Goal: Transaction & Acquisition: Purchase product/service

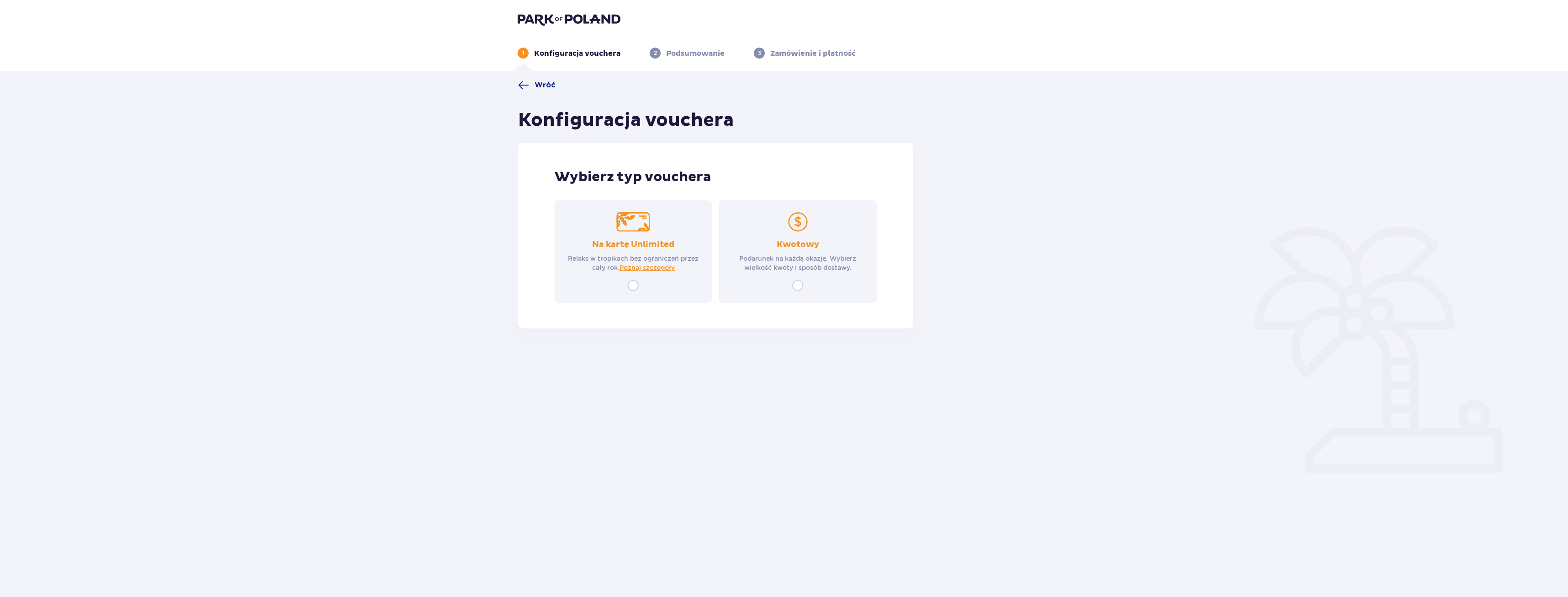
click at [755, 247] on div "Kwotowy Podarunek na każdą okazję. Wybierz wielkość kwoty i sposób dostawy." at bounding box center [797, 256] width 141 height 33
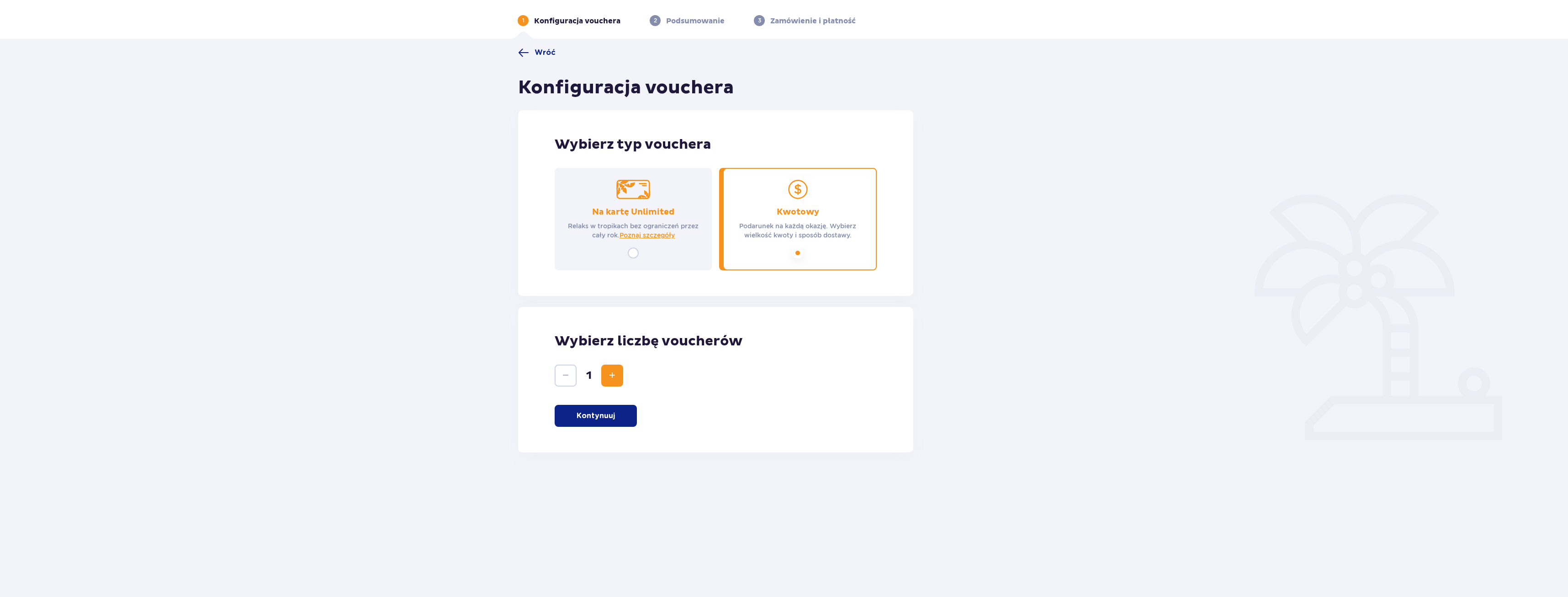
scroll to position [33, 0]
click at [609, 372] on span "Zwiększ" at bounding box center [612, 375] width 11 height 11
click at [622, 412] on button "Kontynuuj" at bounding box center [595, 415] width 82 height 22
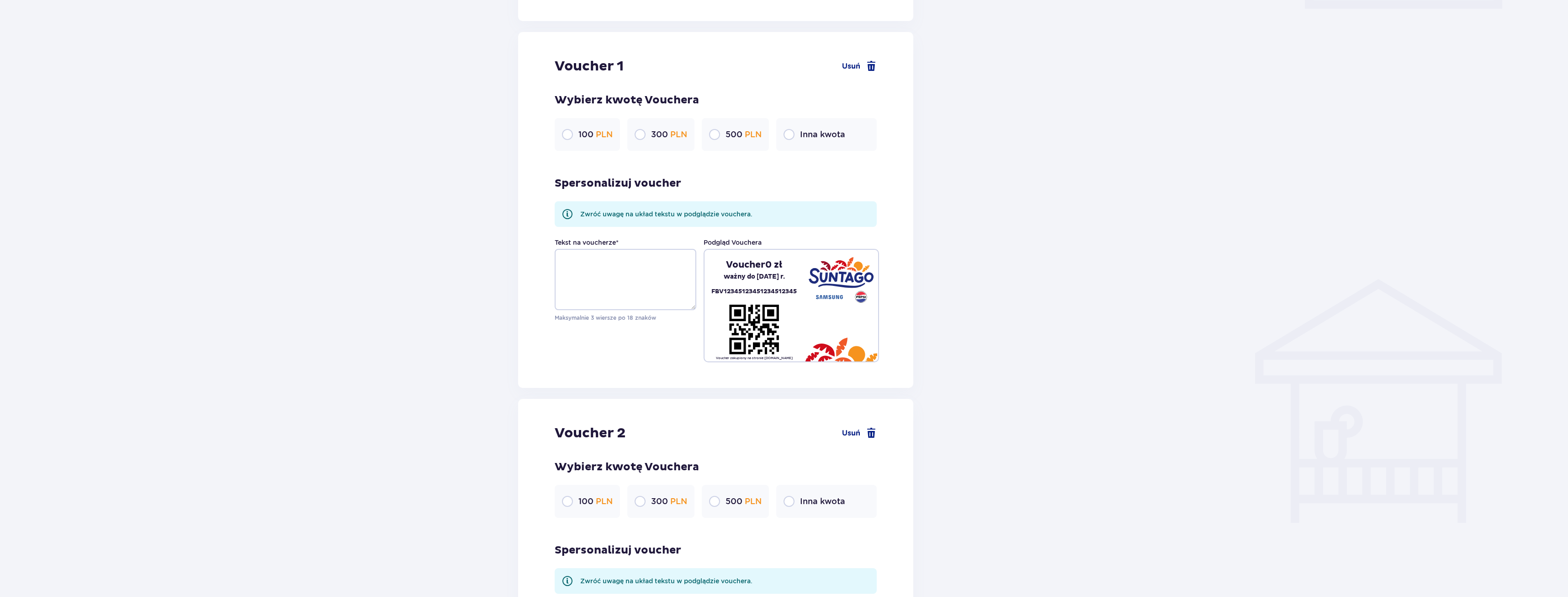
scroll to position [485, 0]
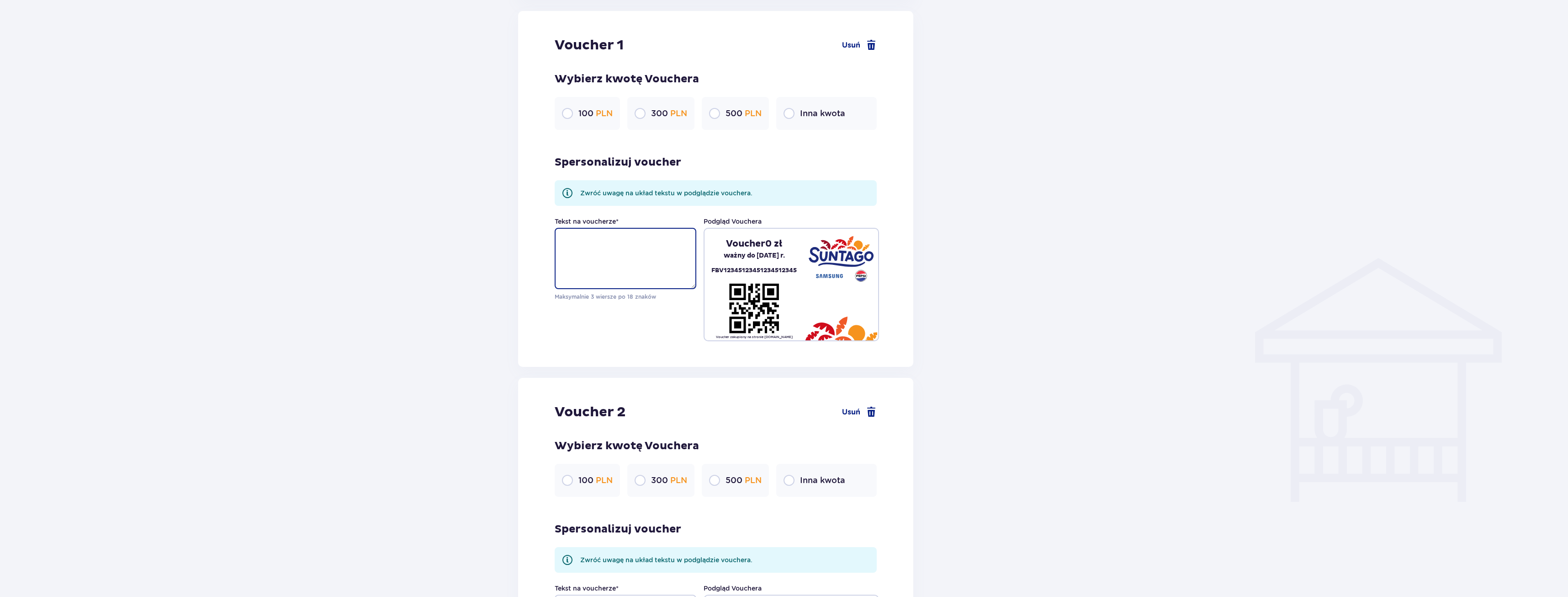
click at [579, 252] on textarea "Tekst na voucherze *" at bounding box center [625, 258] width 142 height 62
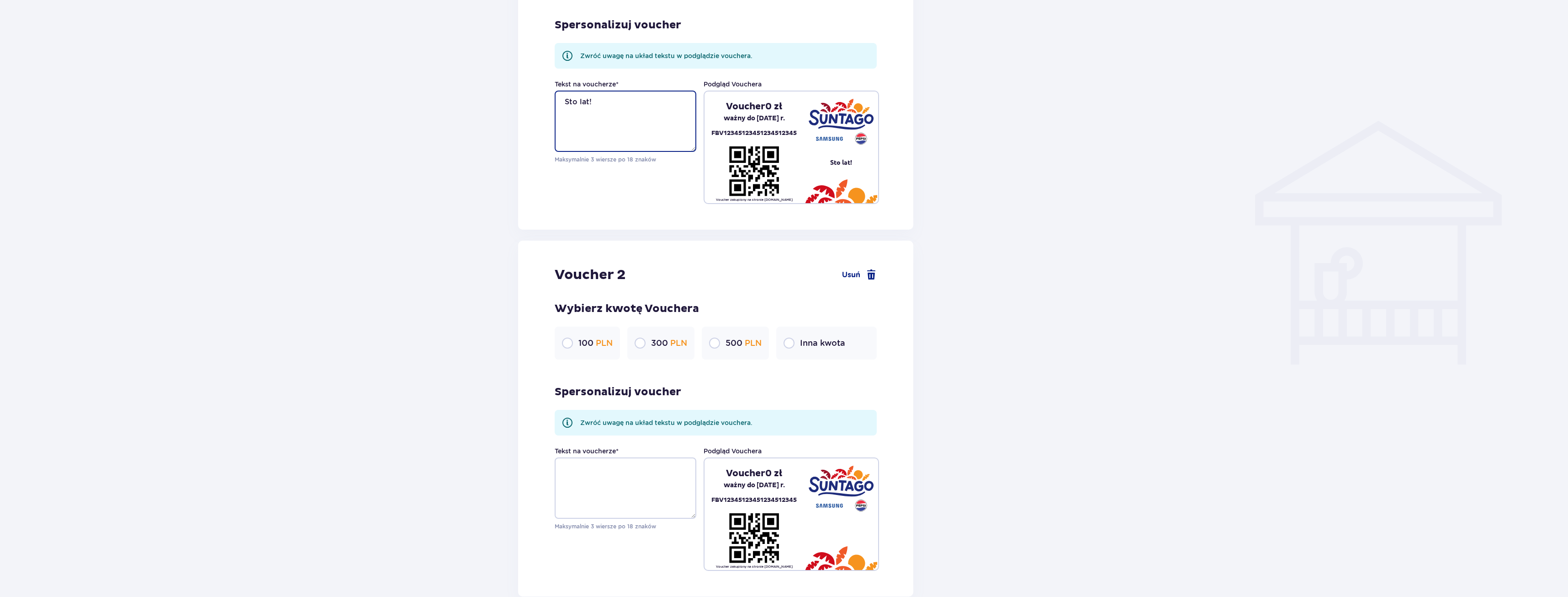
type textarea "Sto lat!"
click at [789, 340] on input "radio" at bounding box center [789, 343] width 11 height 11
radio input "true"
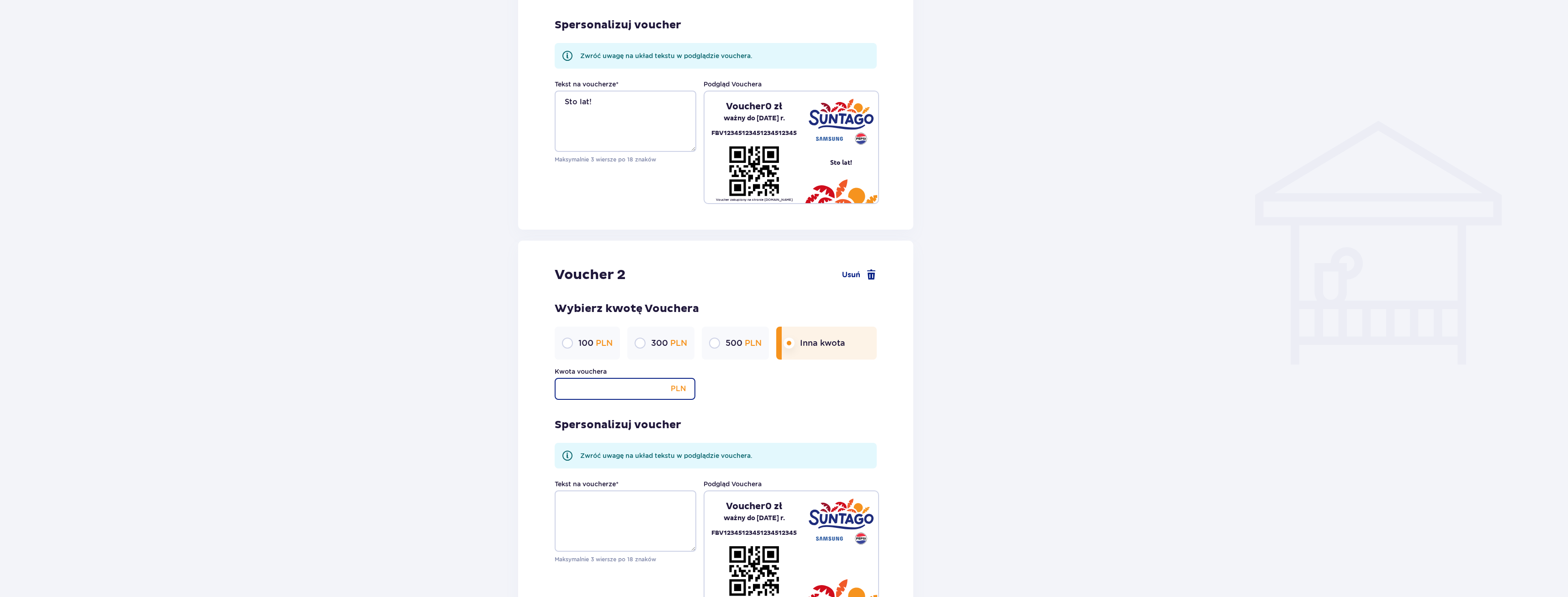
click at [586, 384] on input "Kwota vouchera" at bounding box center [625, 389] width 141 height 22
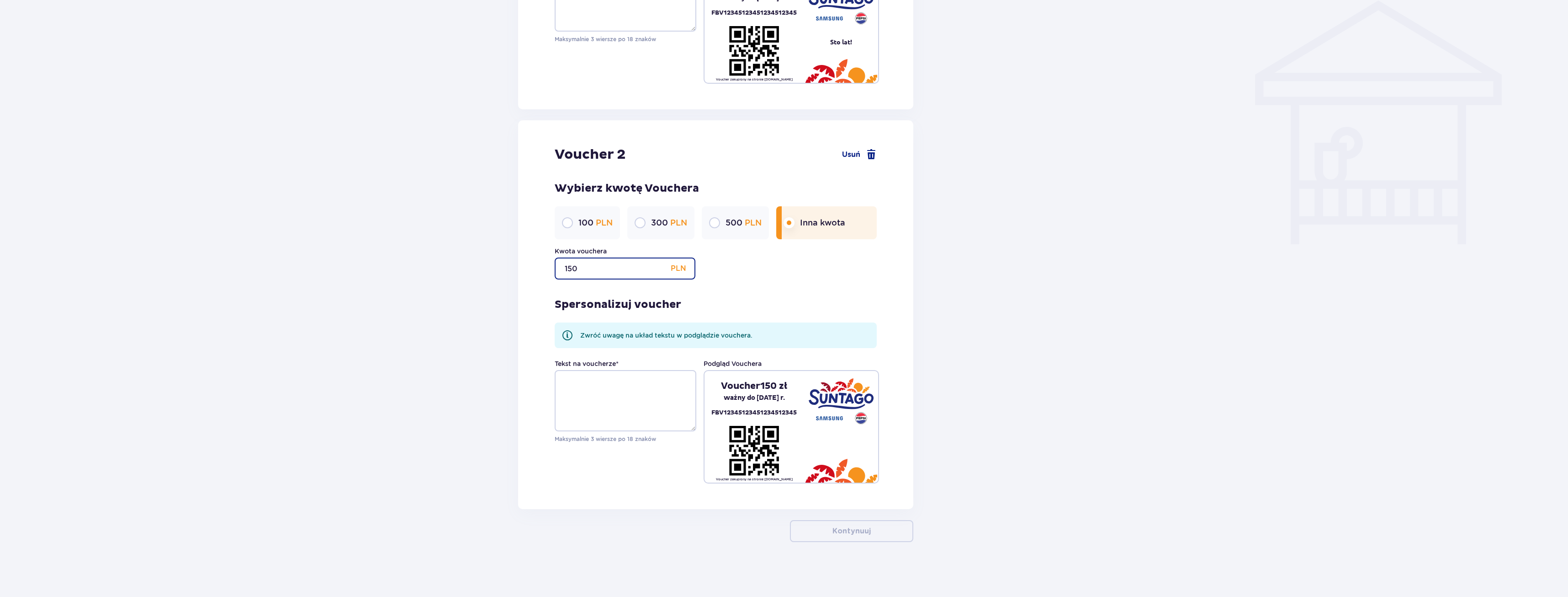
type input "150"
click at [601, 386] on textarea "Tekst na voucherze *" at bounding box center [625, 400] width 142 height 62
type textarea "Sto lat!"
click at [649, 483] on div "Tekst na voucherze * Sto lat! Maksymalnie 3 wiersze po 18 znaków Podgląd Vouche…" at bounding box center [715, 421] width 322 height 124
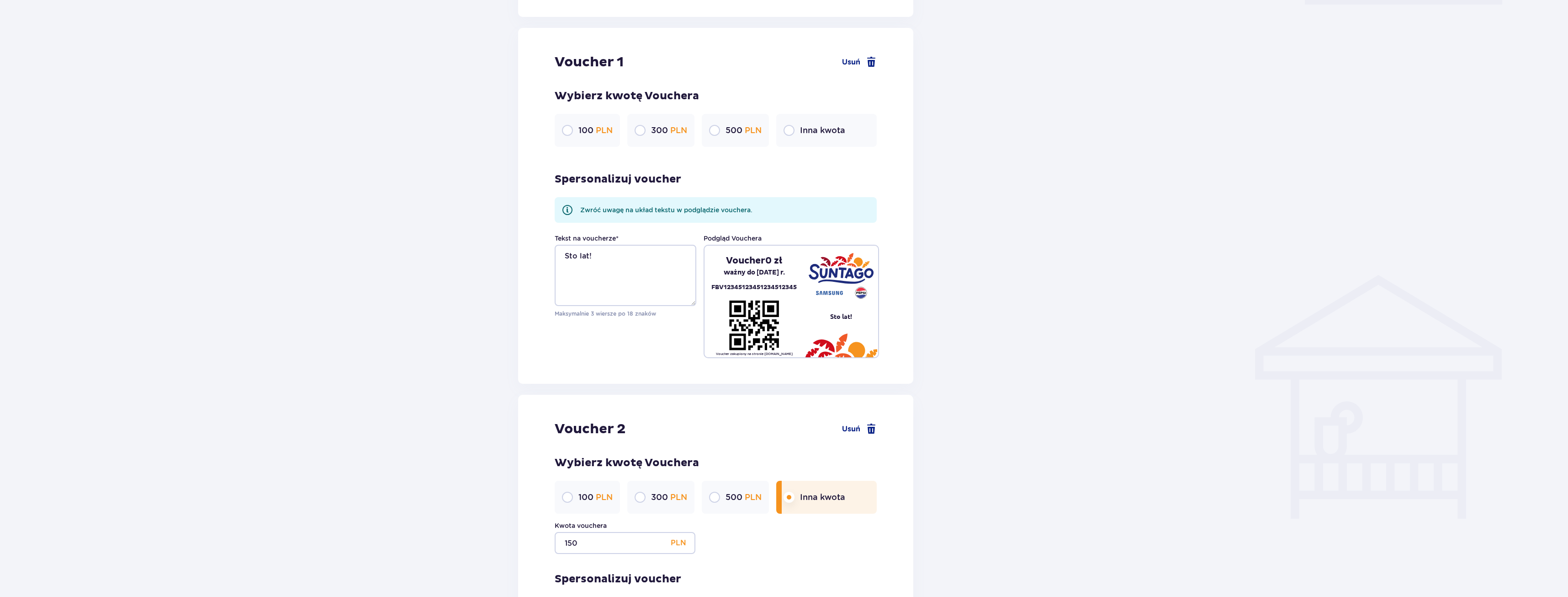
click at [789, 128] on input "radio" at bounding box center [789, 130] width 11 height 11
radio input "true"
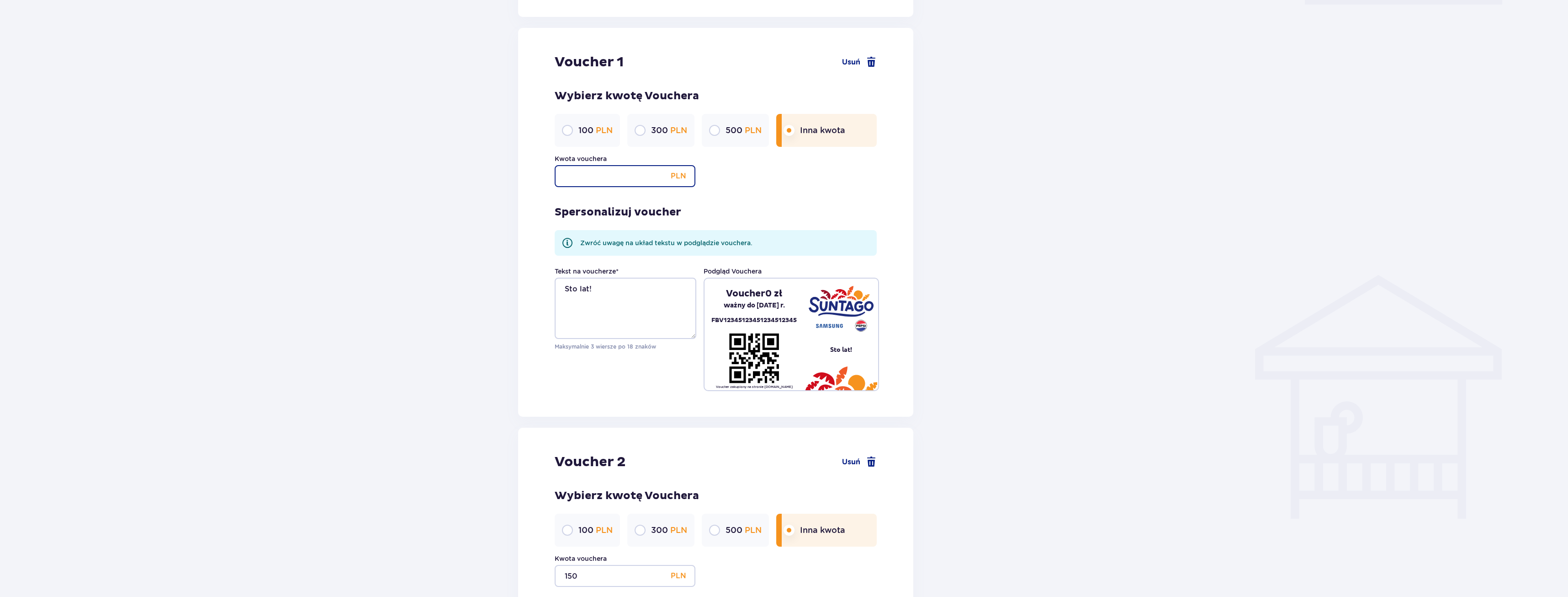
click at [602, 178] on input "Kwota vouchera" at bounding box center [625, 176] width 141 height 22
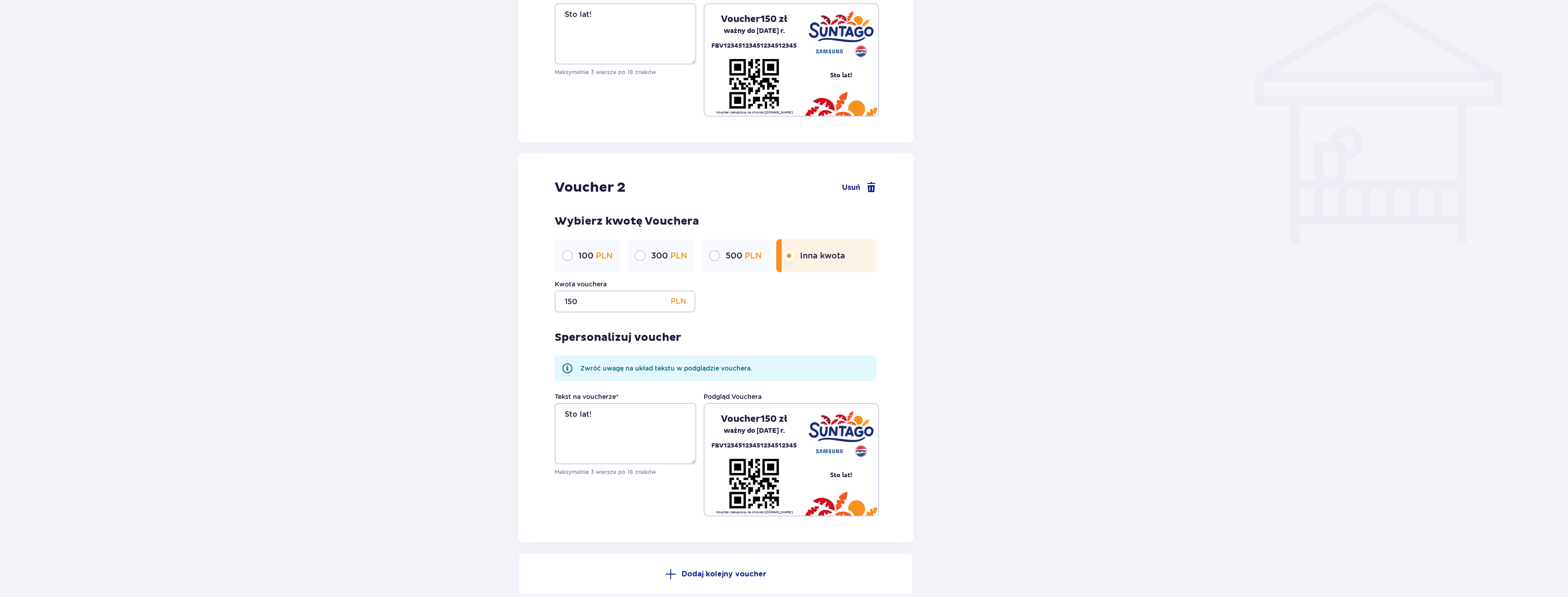
scroll to position [828, 0]
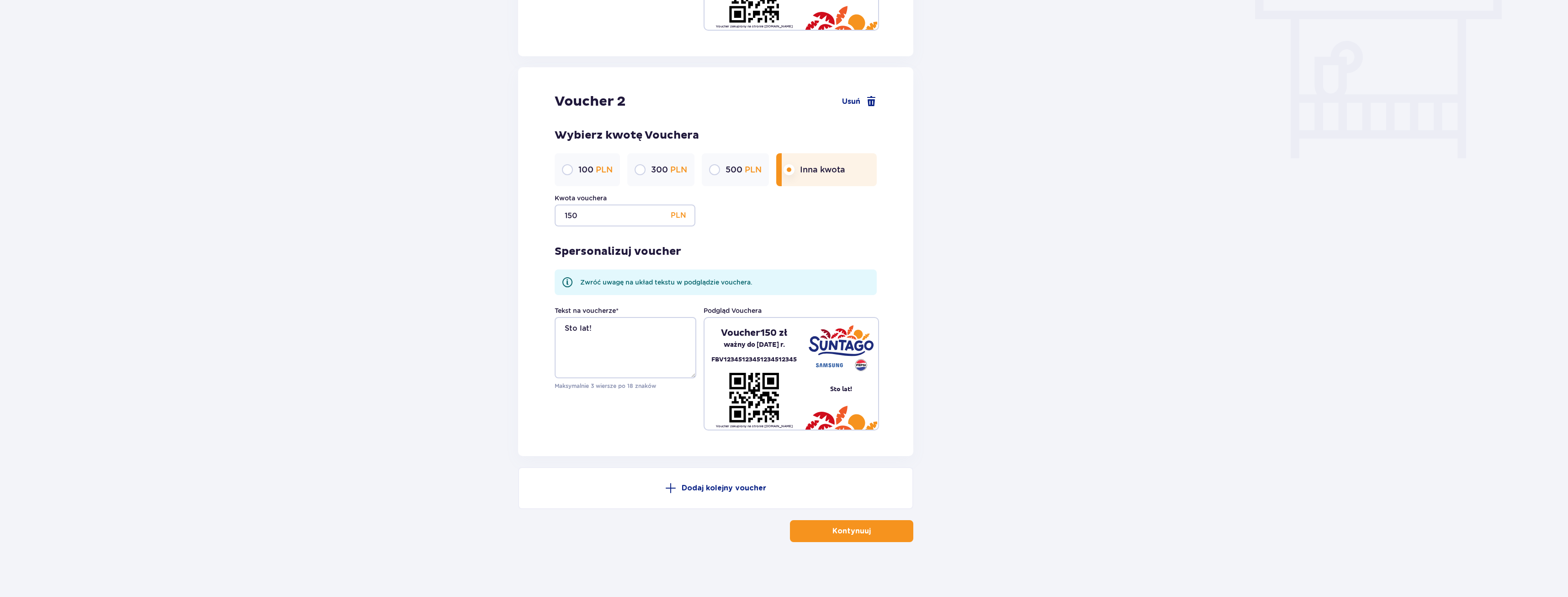
type input "150"
click at [870, 527] on span "button" at bounding box center [873, 531] width 11 height 11
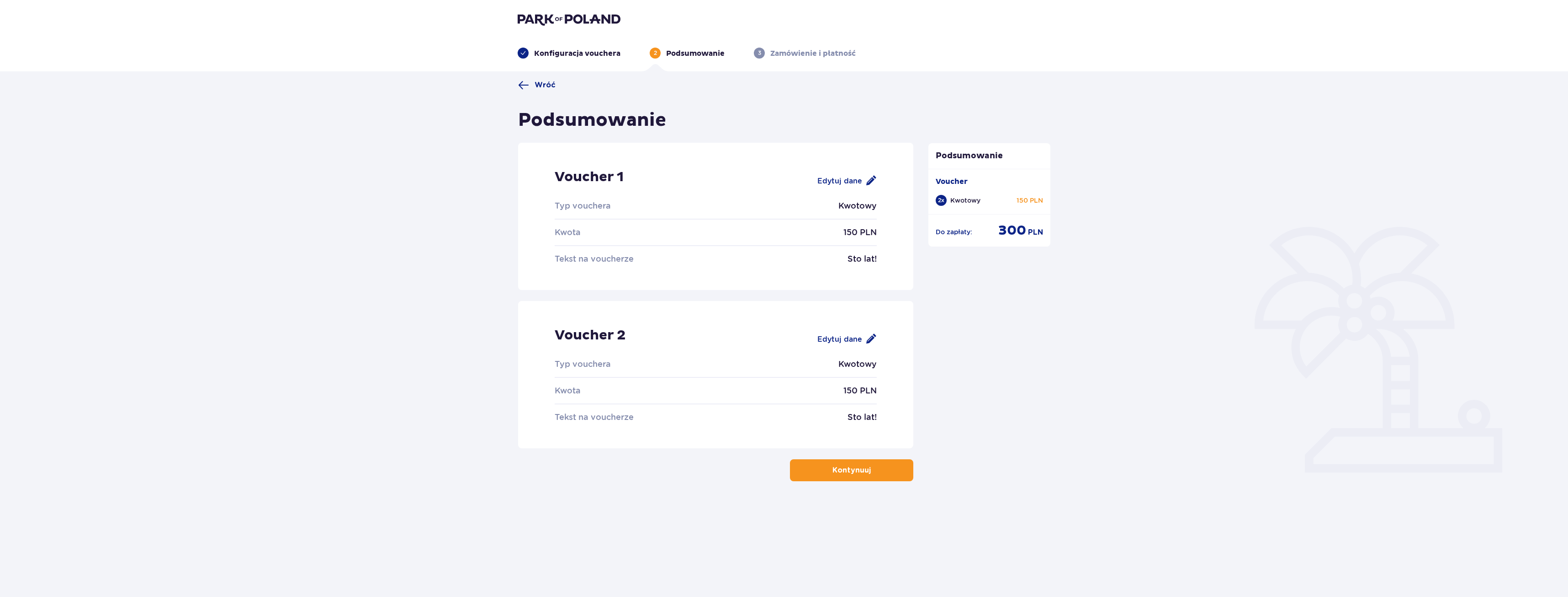
click at [858, 461] on button "Kontynuuj" at bounding box center [852, 470] width 124 height 22
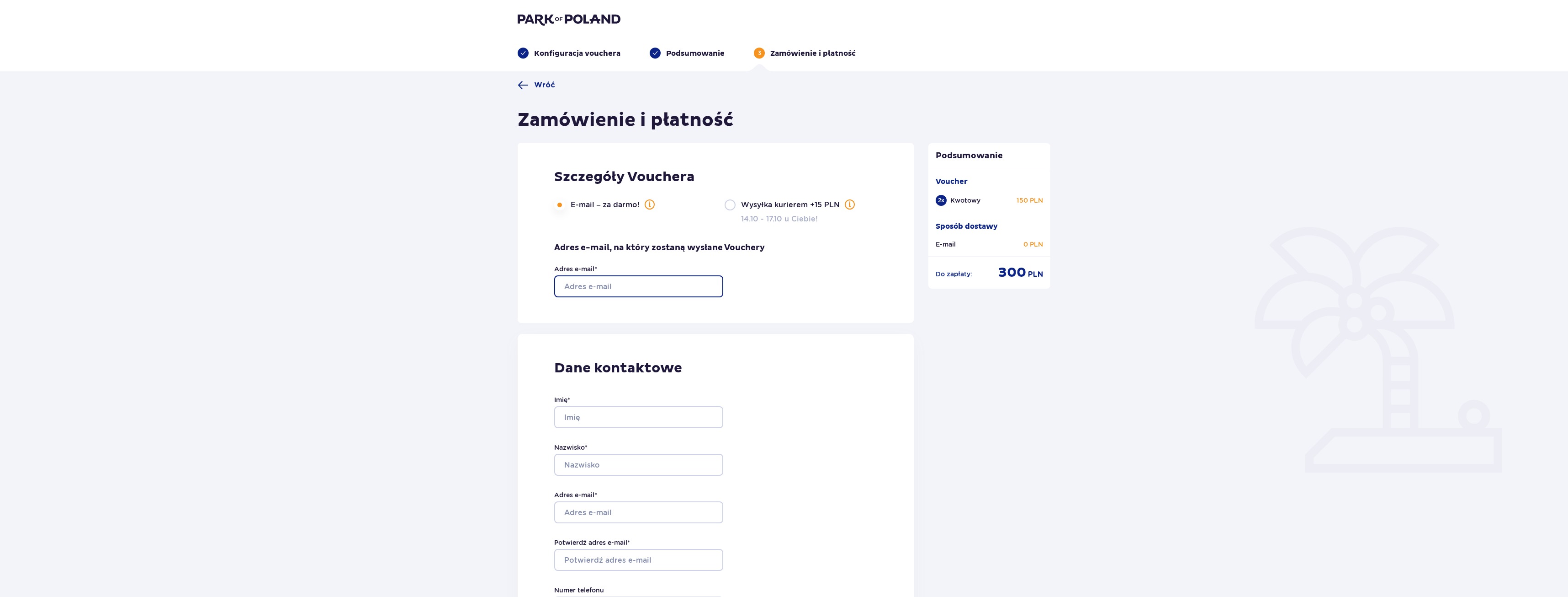
click at [597, 281] on input "Adres e-mail *" at bounding box center [639, 286] width 169 height 22
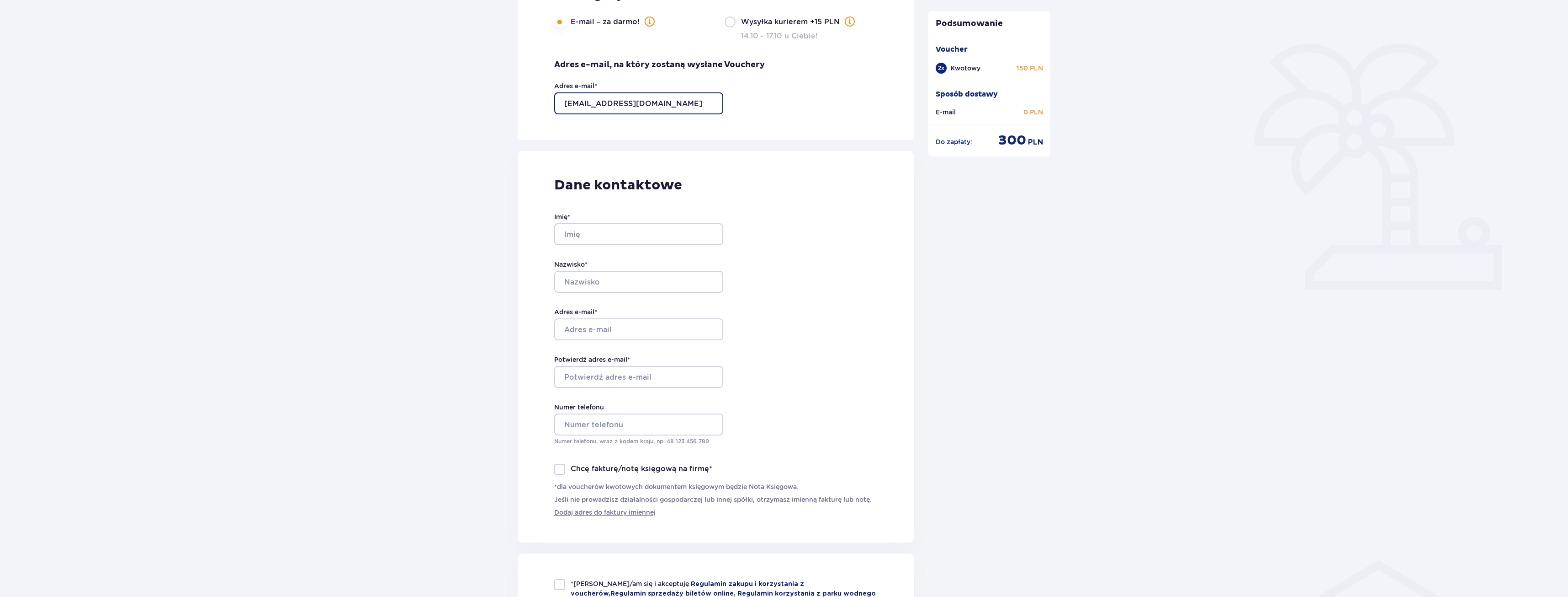
type input "[EMAIL_ADDRESS][DOMAIN_NAME]"
click at [631, 242] on input "Imię *" at bounding box center [639, 234] width 169 height 22
type input "Inna"
click at [620, 284] on input "Nazwisko *" at bounding box center [639, 281] width 169 height 22
type input "Jóźwiak"
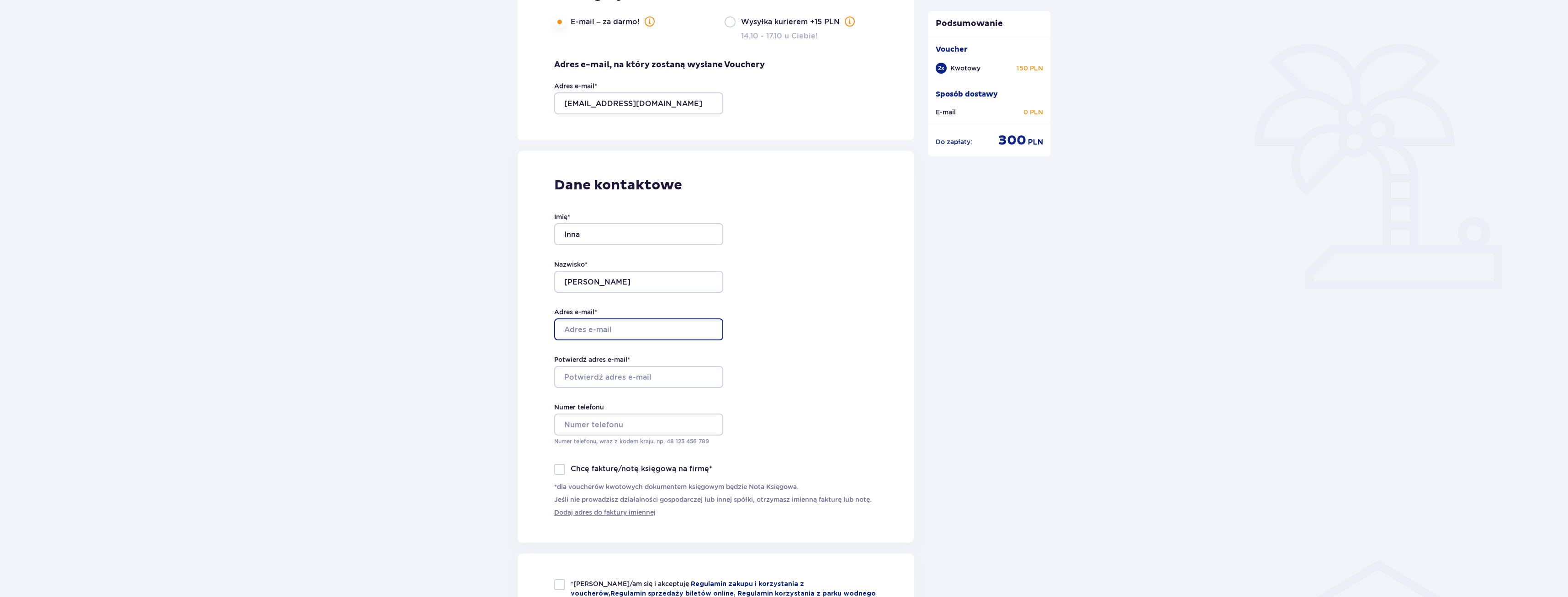
click at [621, 324] on input "Adres e-mail *" at bounding box center [639, 329] width 169 height 22
type input "[EMAIL_ADDRESS][DOMAIN_NAME]"
click at [616, 423] on input "Numer telefonu" at bounding box center [639, 425] width 169 height 22
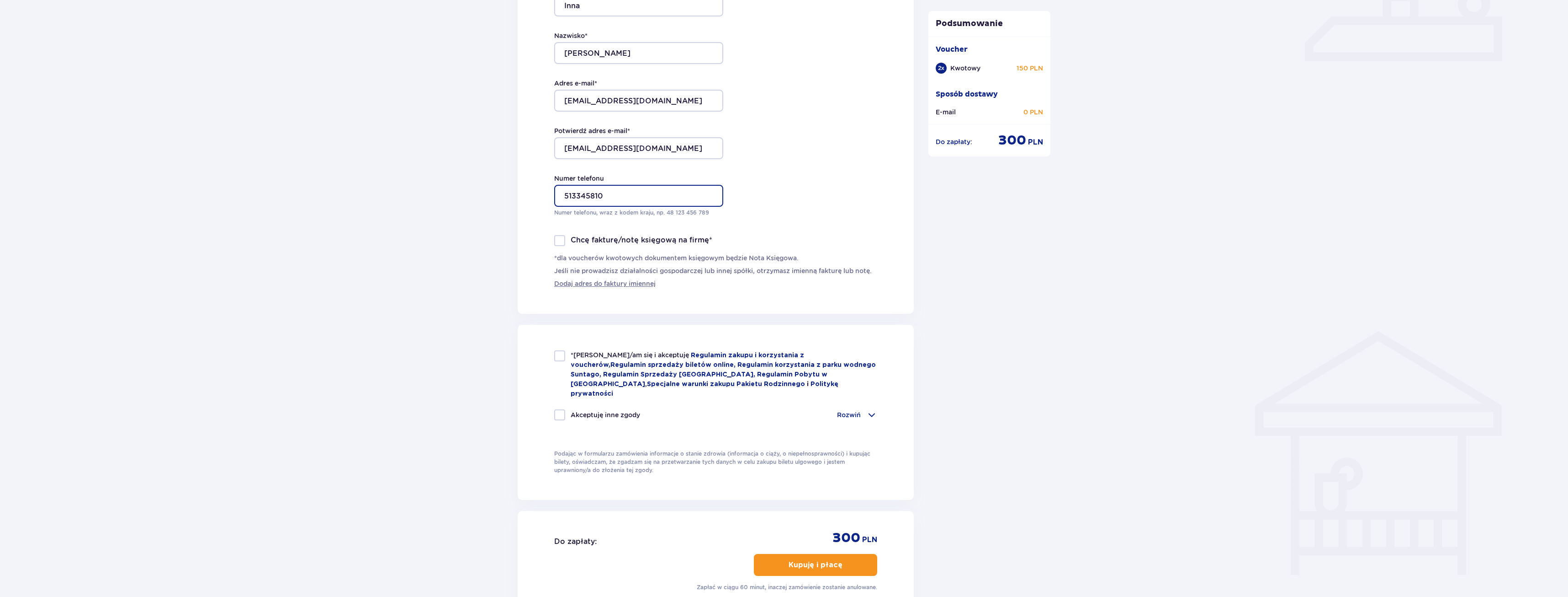
type input "513345810"
click at [561, 241] on div at bounding box center [559, 241] width 11 height 11
checkbox input "true"
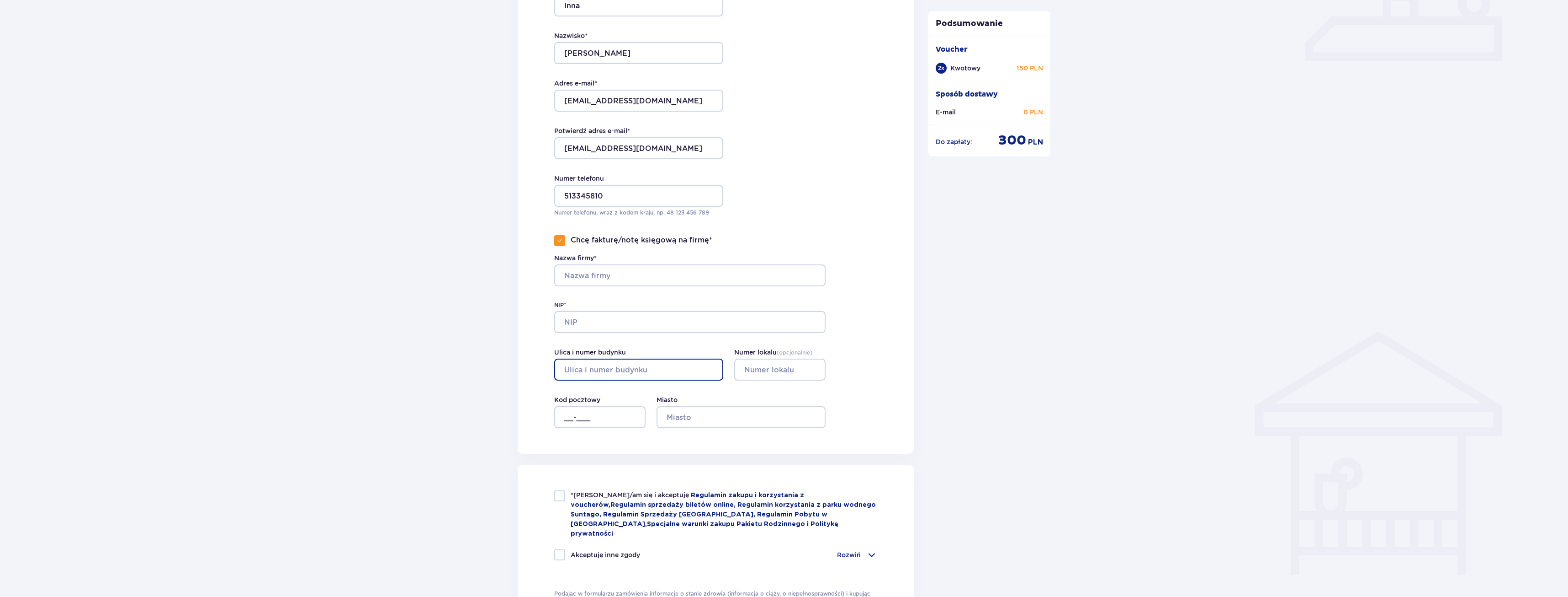
click at [582, 370] on input "Ulica i numer budynku" at bounding box center [639, 369] width 169 height 22
type input "Placówki 5"
click at [604, 414] on input "__-___" at bounding box center [600, 417] width 91 height 22
type input "05-800"
click at [691, 415] on input "Miasto" at bounding box center [741, 417] width 169 height 22
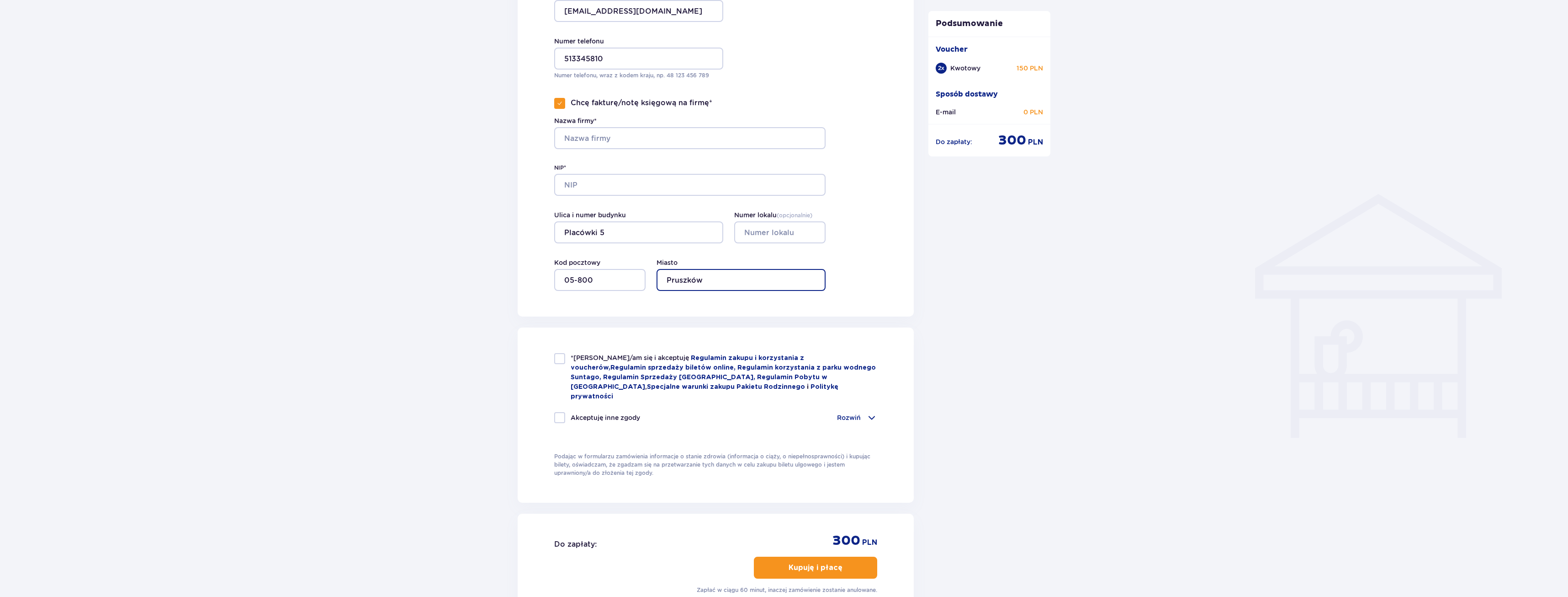
scroll to position [654, 0]
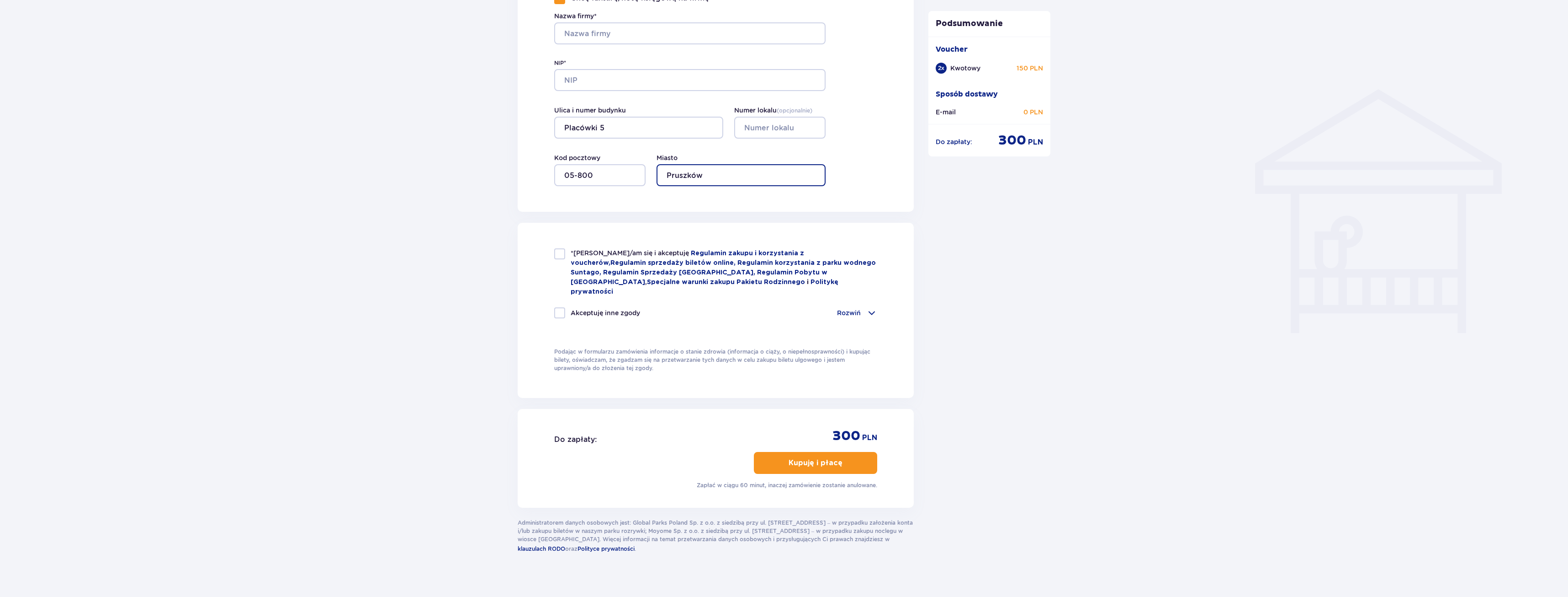
type input "Pruszków"
click at [563, 253] on div at bounding box center [559, 254] width 11 height 11
checkbox input "true"
click at [835, 453] on button "Kupuję i płacę" at bounding box center [815, 463] width 124 height 22
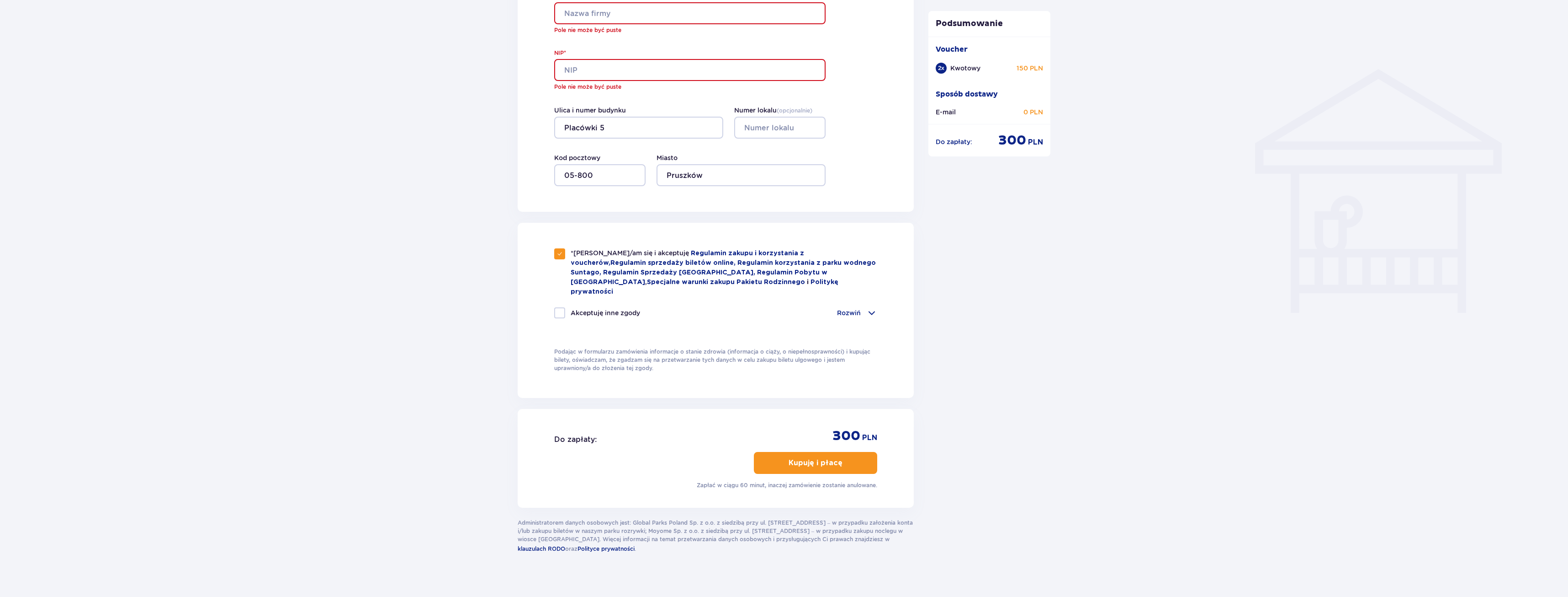
scroll to position [445, 0]
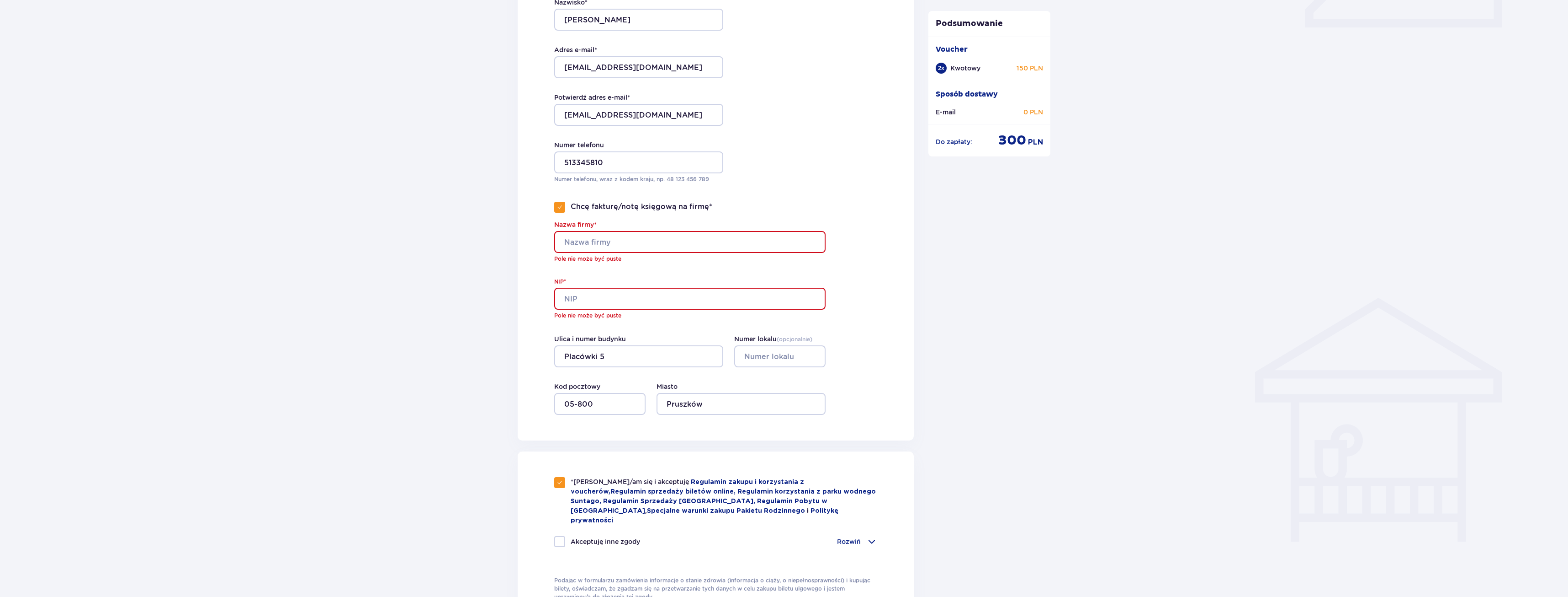
click at [589, 243] on input "Nazwa firmy*" at bounding box center [690, 242] width 271 height 22
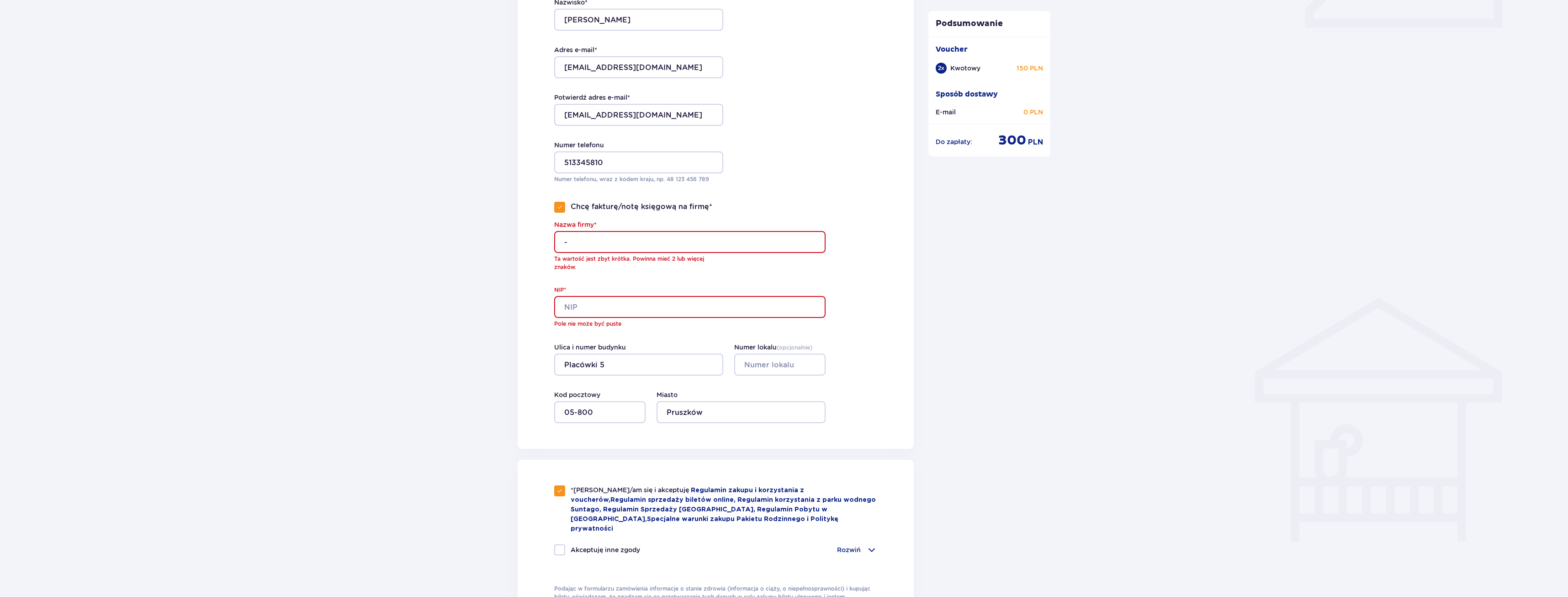
type input "-"
click at [628, 305] on input "NIP*" at bounding box center [690, 307] width 271 height 22
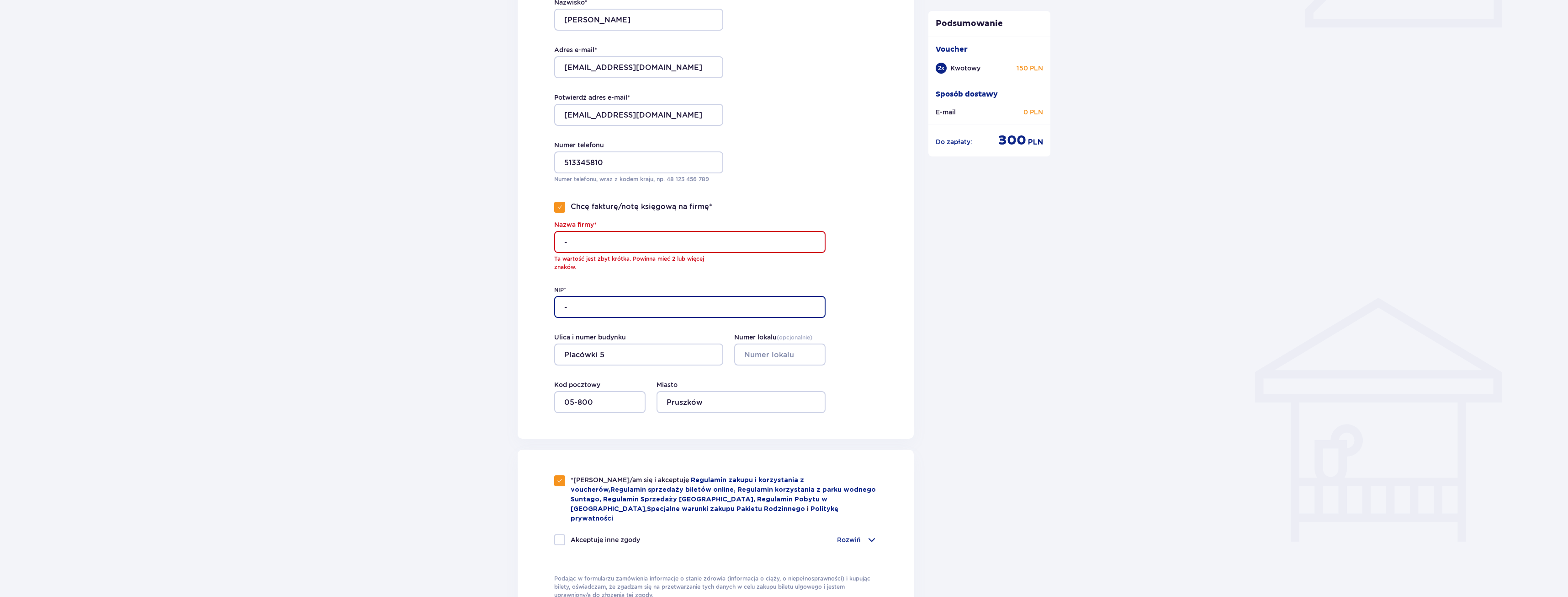
type input "-"
click at [590, 246] on input "-" at bounding box center [690, 242] width 271 height 22
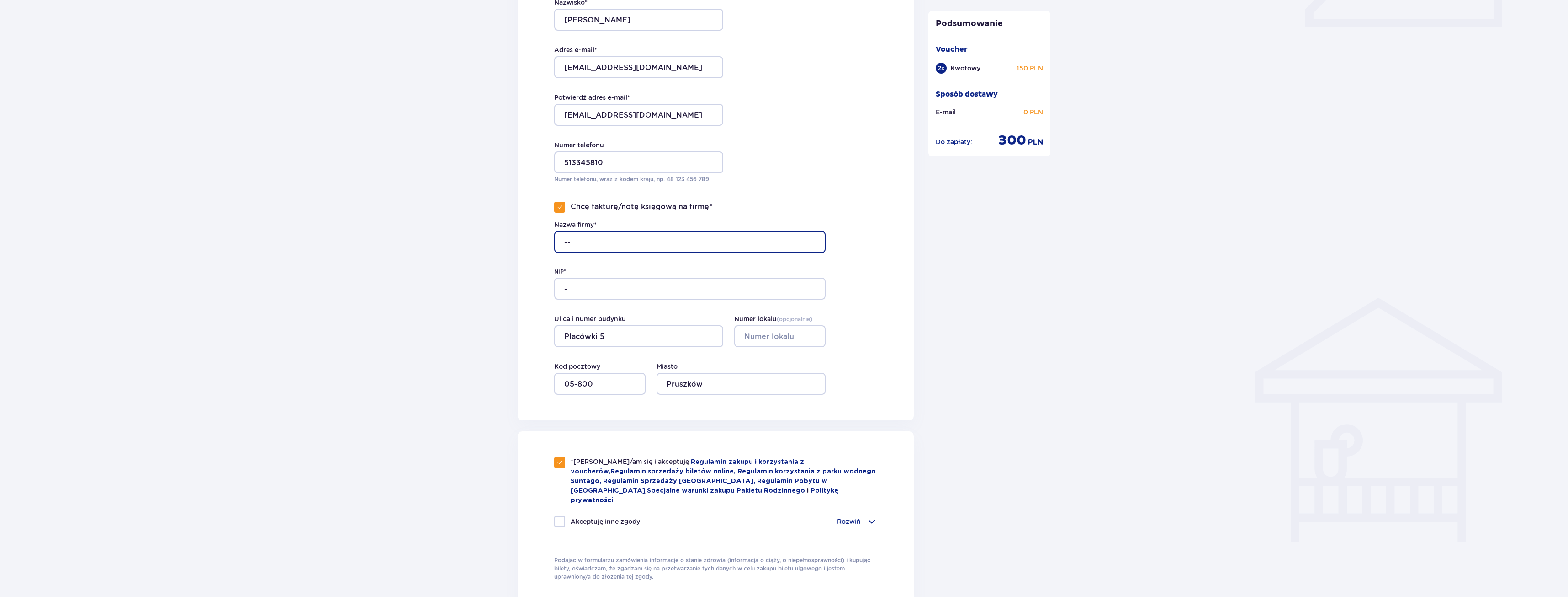
drag, startPoint x: 588, startPoint y: 239, endPoint x: 517, endPoint y: 236, distance: 71.1
click at [517, 236] on div "Wróć Zamówienie i płatność Szczegóły Vouchera E-mail – za darmo! Wysyłka kurier…" at bounding box center [715, 198] width 411 height 1127
type input "Inna Jóźwiak"
click at [1102, 338] on div "Wróć Zamówienie i płatność Szczegóły Vouchera E-mail – za darmo! Wysyłka kurier…" at bounding box center [784, 222] width 1568 height 1190
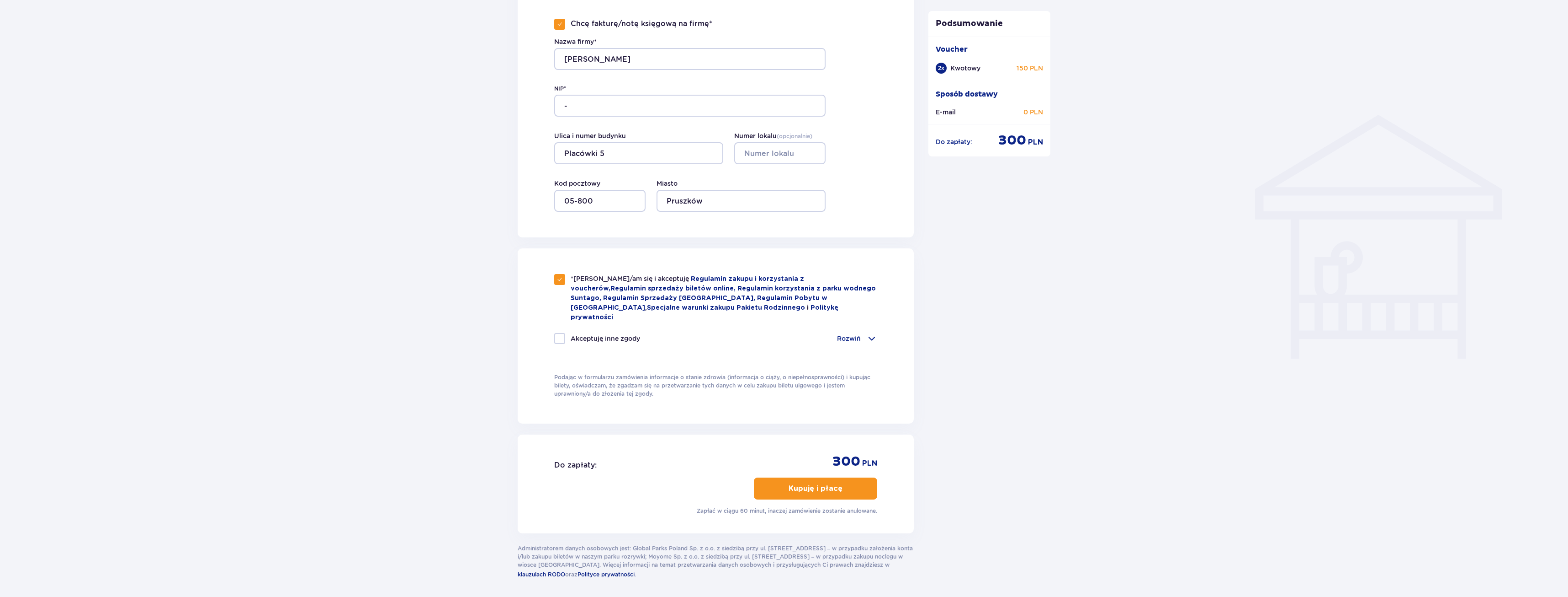
click at [844, 483] on span "button" at bounding box center [844, 489] width 11 height 11
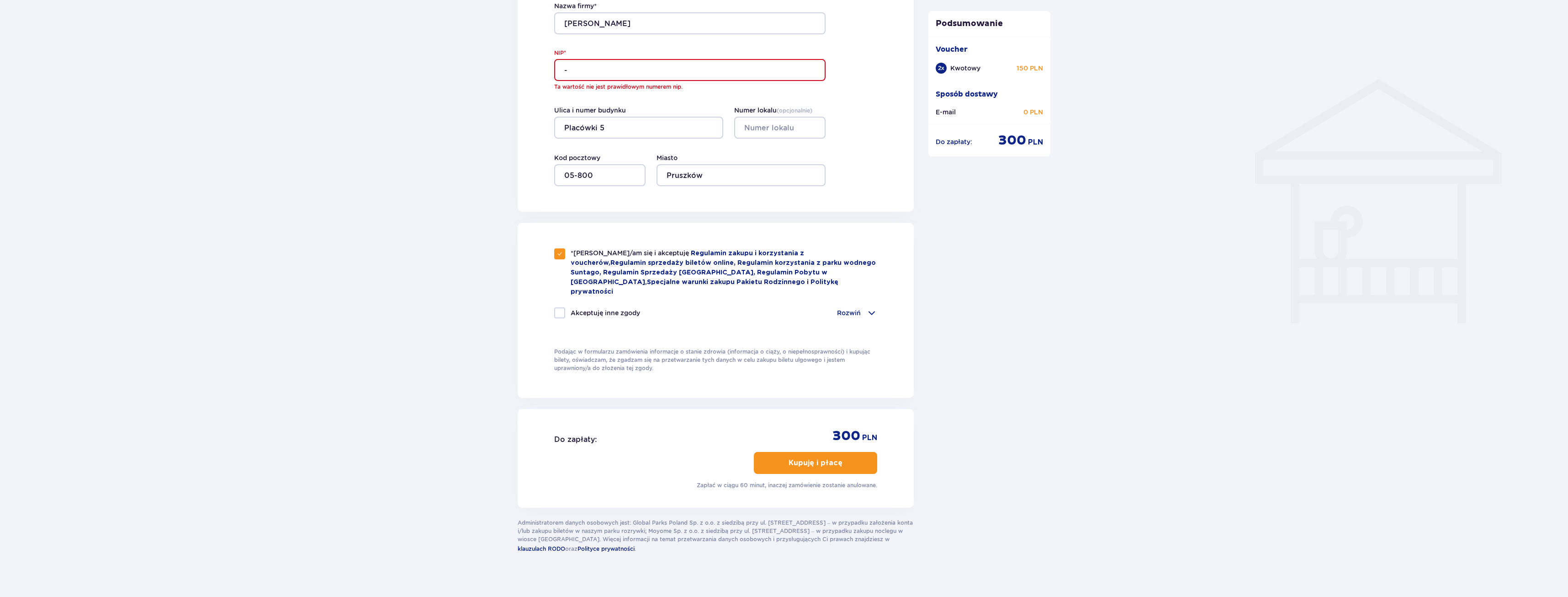
scroll to position [481, 0]
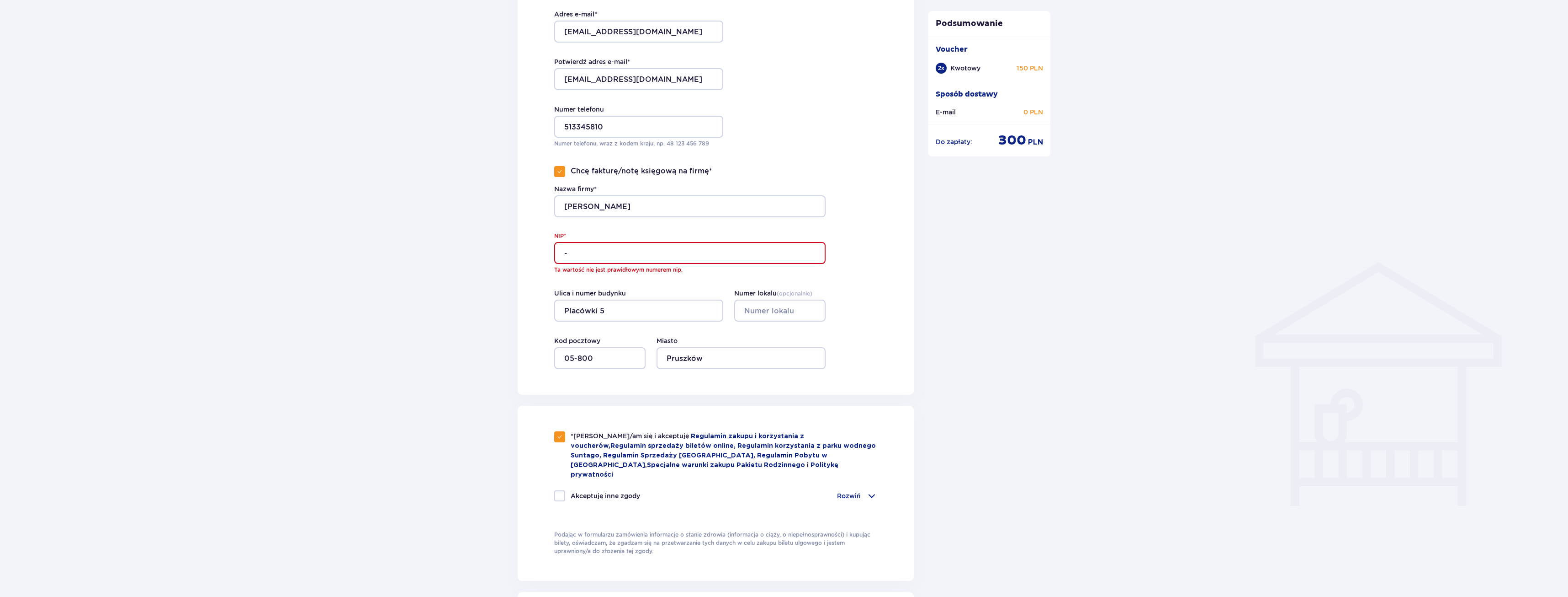
drag, startPoint x: 593, startPoint y: 250, endPoint x: 519, endPoint y: 249, distance: 74.0
click at [519, 250] on div "Dane kontaktowe Imię * Inna Nazwisko * Jóźwiak Adres e-mail * chuburinka@yahoo.…" at bounding box center [715, 124] width 396 height 542
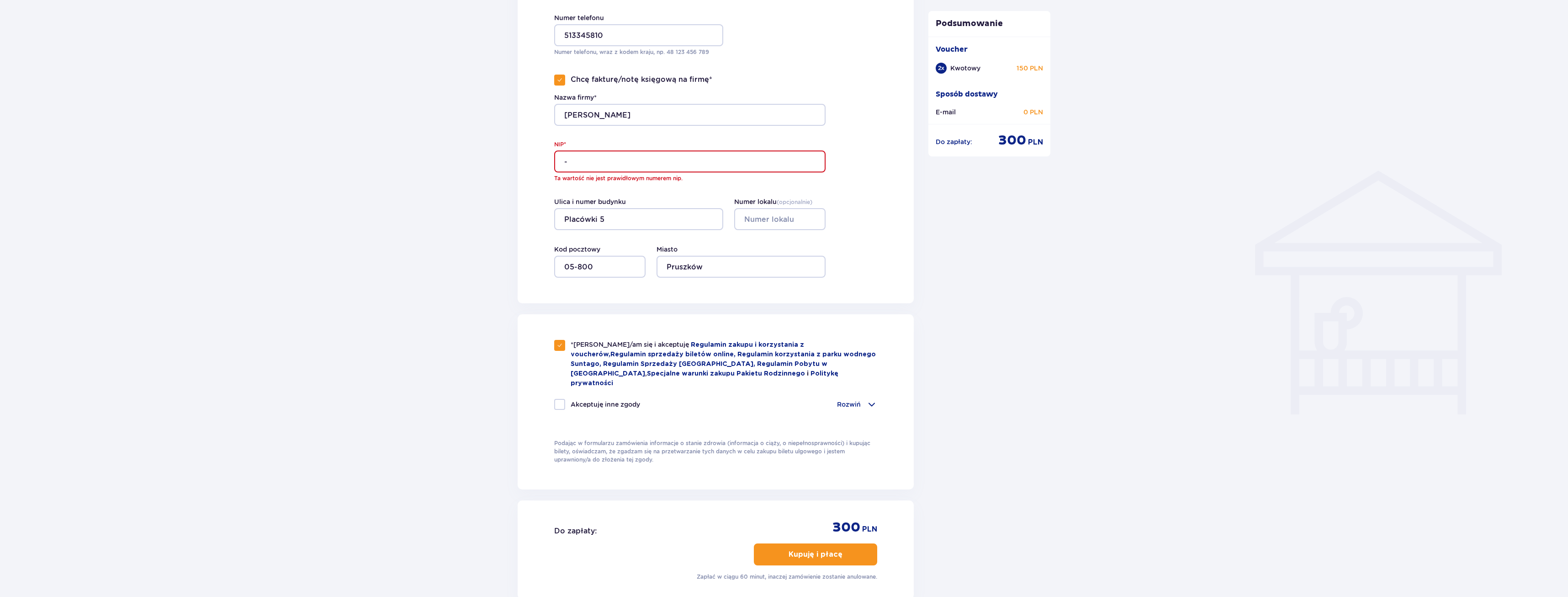
scroll to position [389, 0]
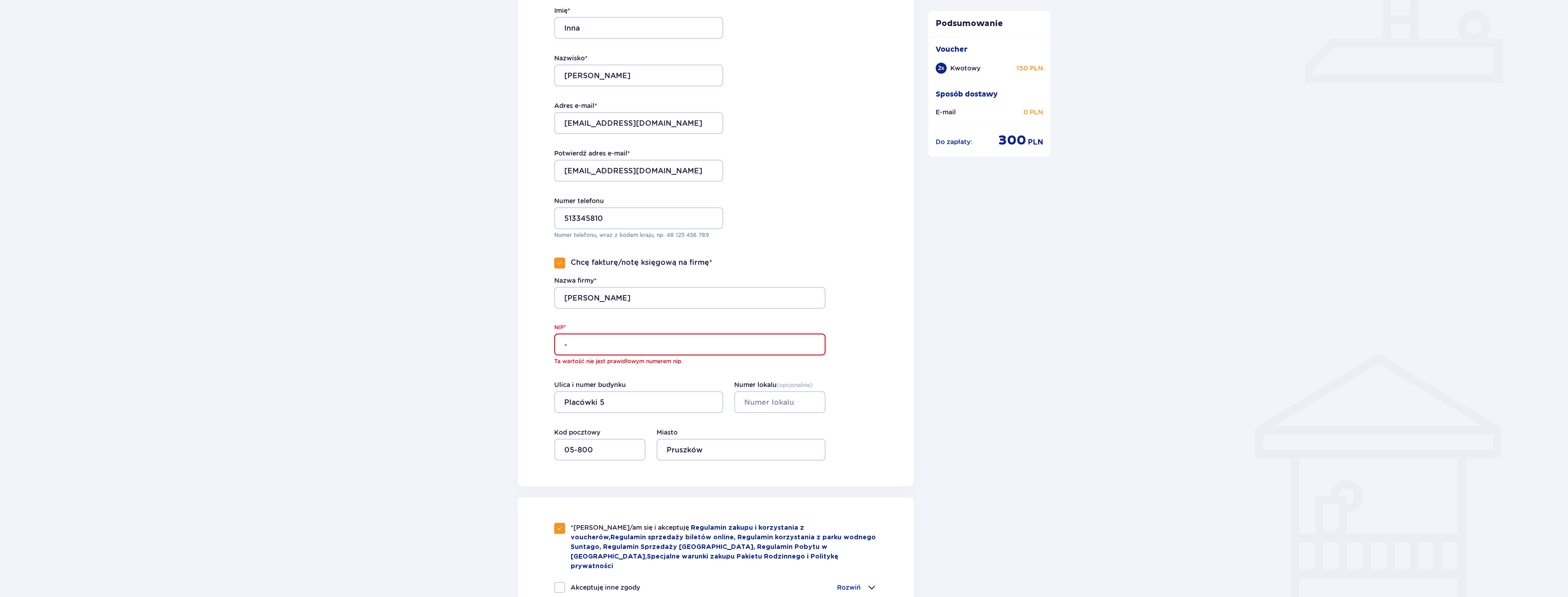
click at [560, 265] on span at bounding box center [559, 263] width 5 height 5
checkbox input "false"
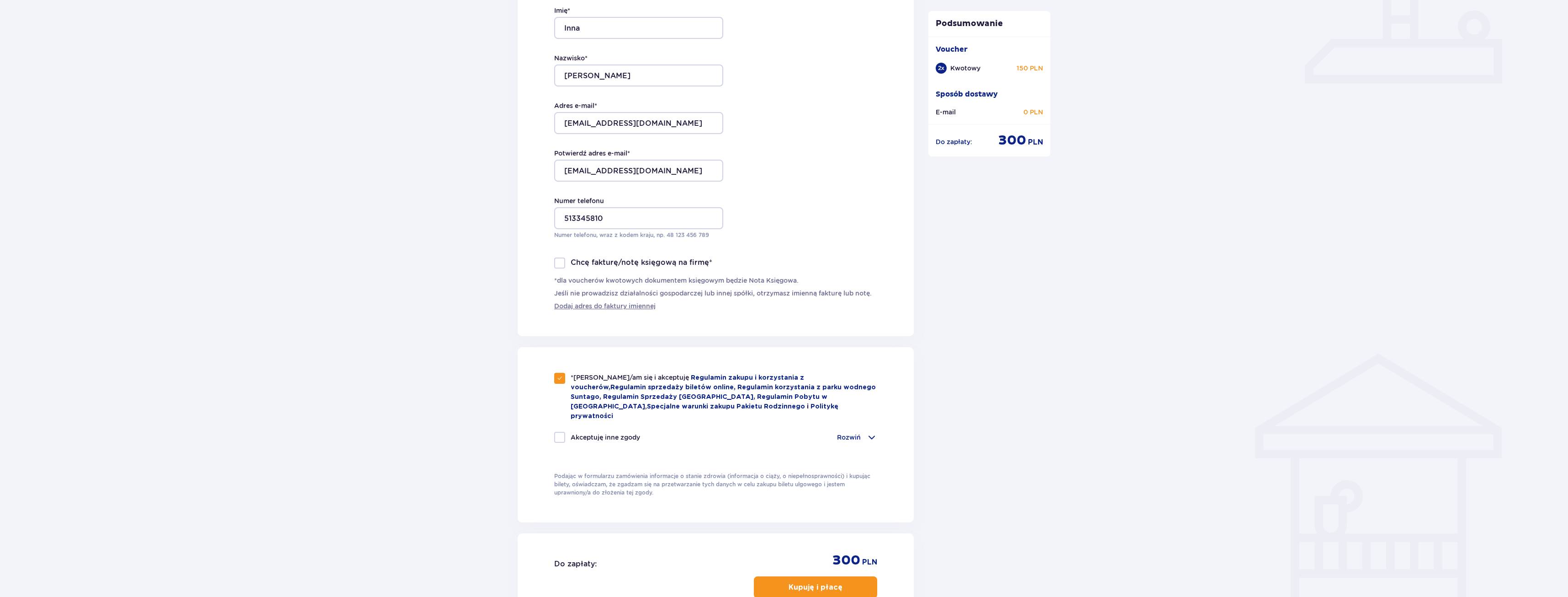
scroll to position [514, 0]
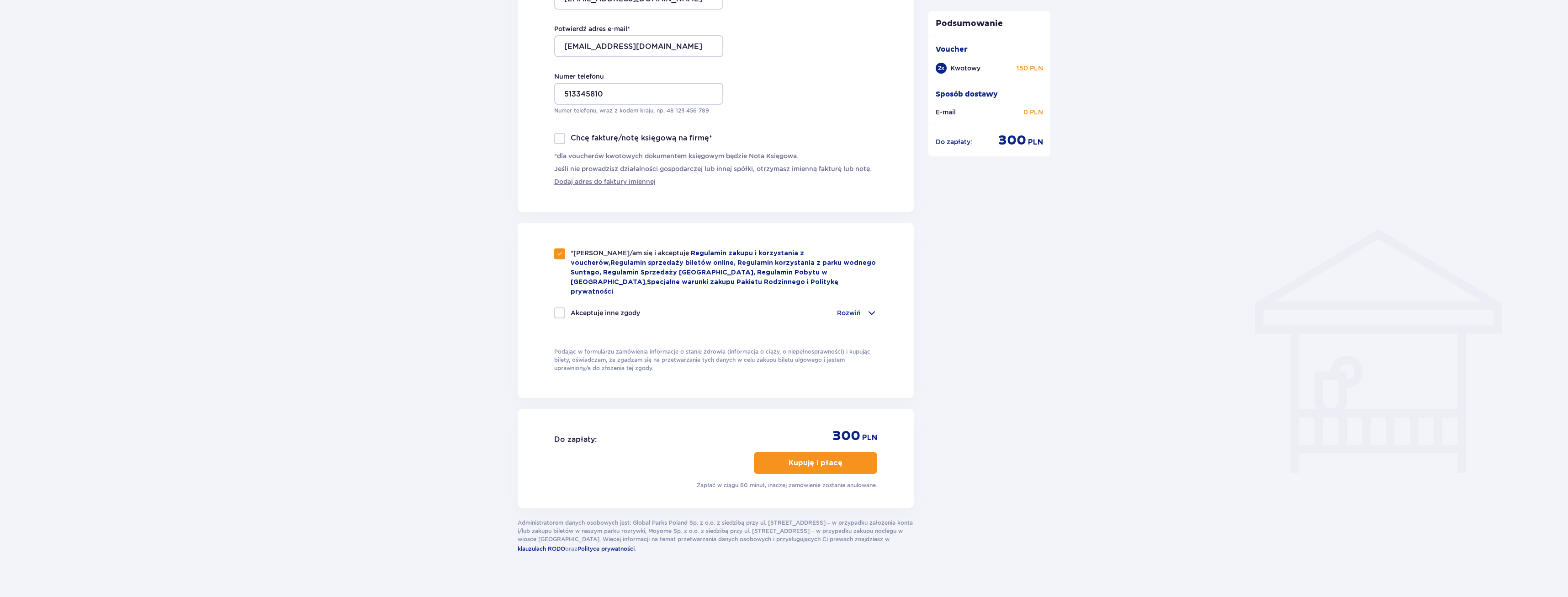
click at [828, 457] on p "Kupuję i płacę" at bounding box center [816, 462] width 54 height 10
